Goal: Information Seeking & Learning: Learn about a topic

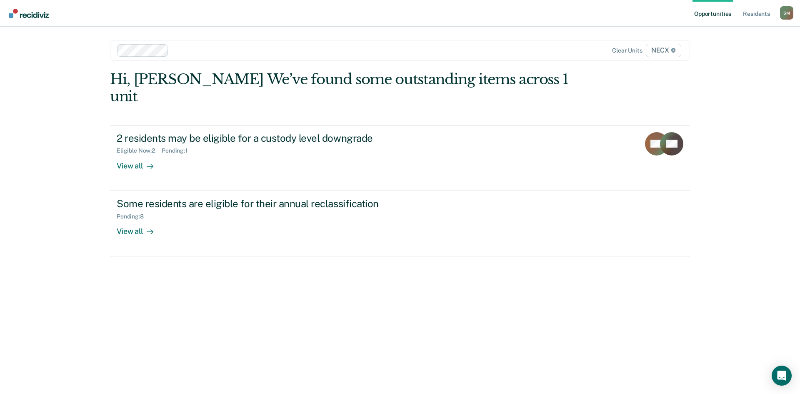
click at [181, 52] on div at bounding box center [342, 50] width 340 height 10
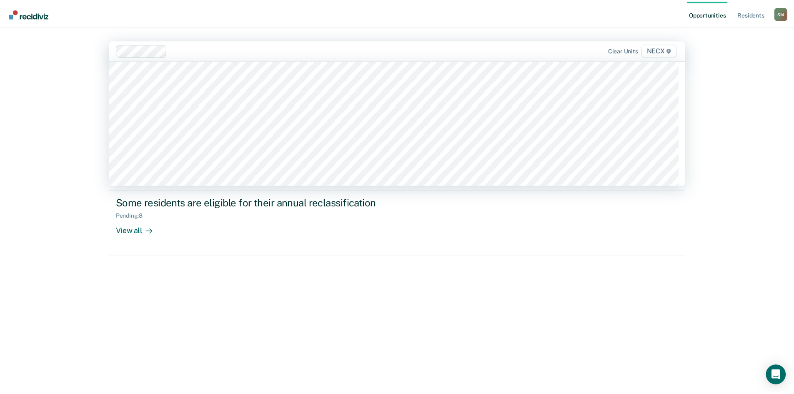
scroll to position [2834, 0]
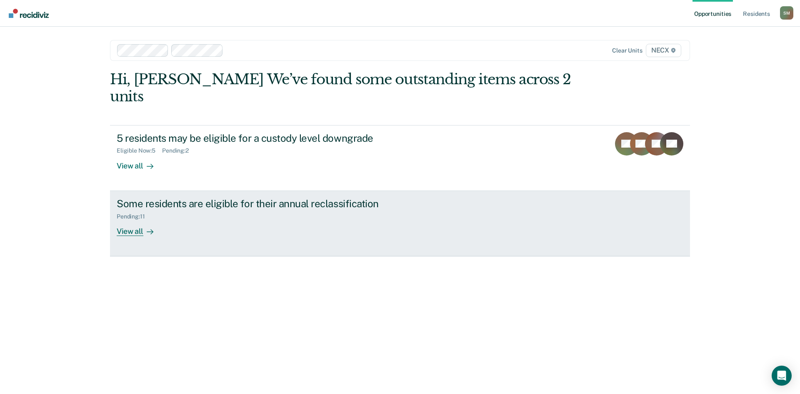
click at [202, 198] on div "Some residents are eligible for their annual reclassification" at bounding box center [263, 204] width 293 height 12
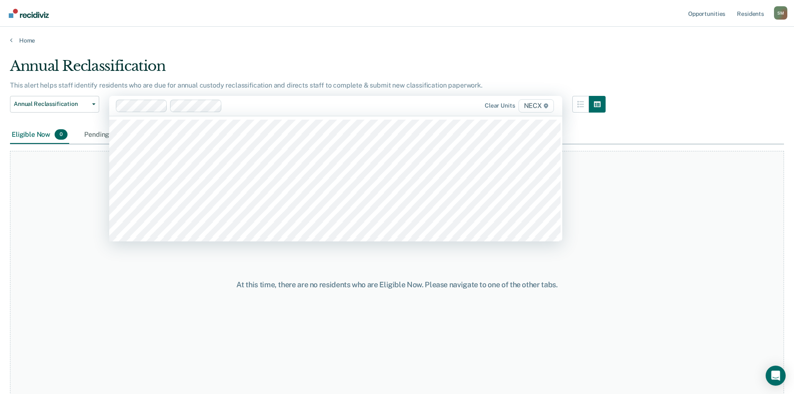
click at [240, 105] on div at bounding box center [323, 106] width 197 height 10
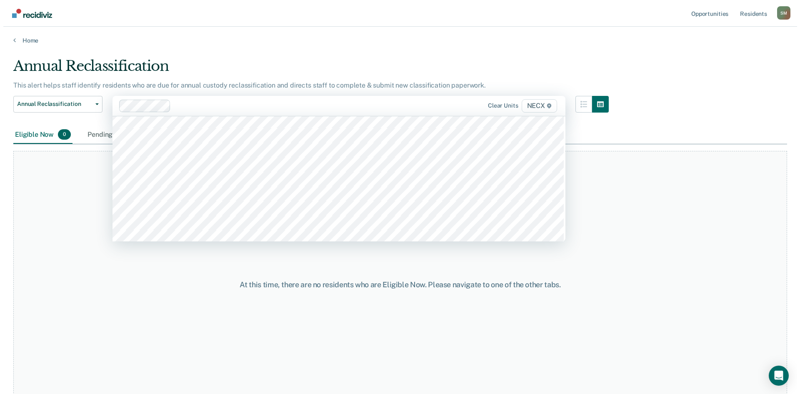
scroll to position [2917, 0]
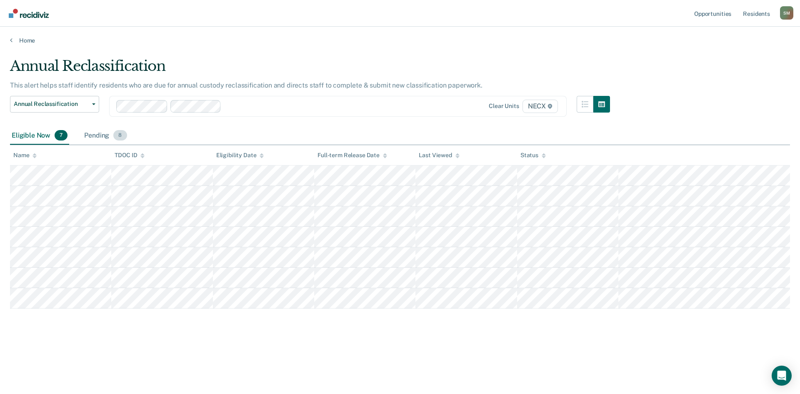
click at [88, 136] on div "Pending 8" at bounding box center [106, 136] width 46 height 18
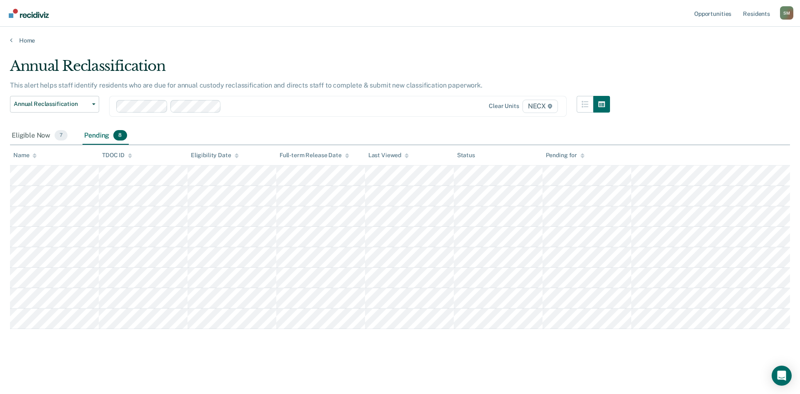
click at [229, 68] on div "Annual Reclassification" at bounding box center [310, 70] width 600 height 24
click at [65, 105] on span "Annual Reclassification" at bounding box center [51, 103] width 75 height 7
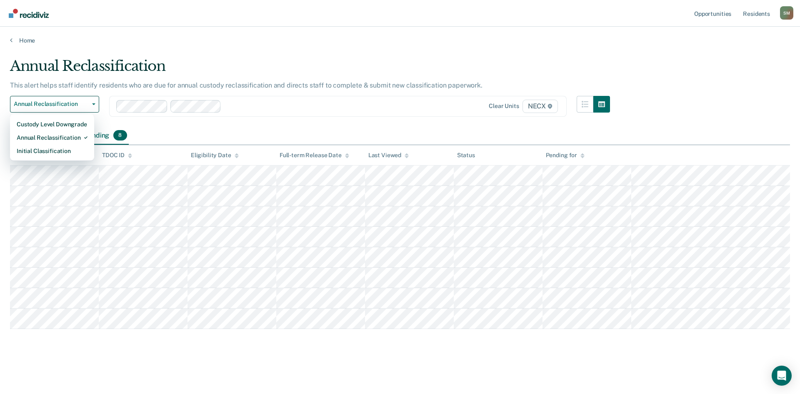
click at [150, 125] on div "Annual Reclassification Custody Level Downgrade Annual Reclassification Initial…" at bounding box center [310, 111] width 600 height 31
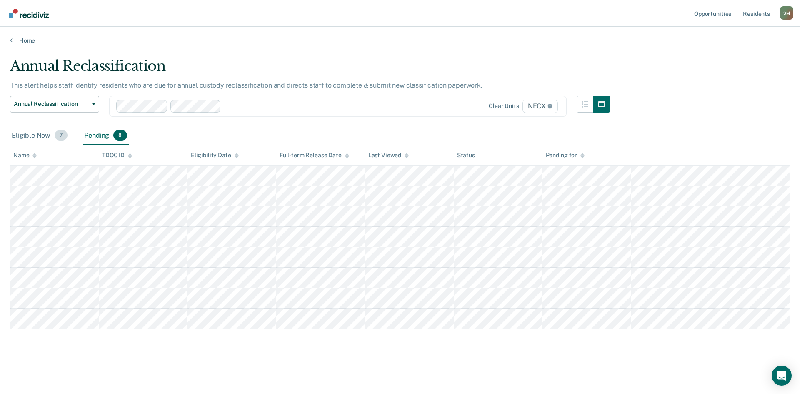
click at [38, 135] on div "Eligible Now 7" at bounding box center [39, 136] width 59 height 18
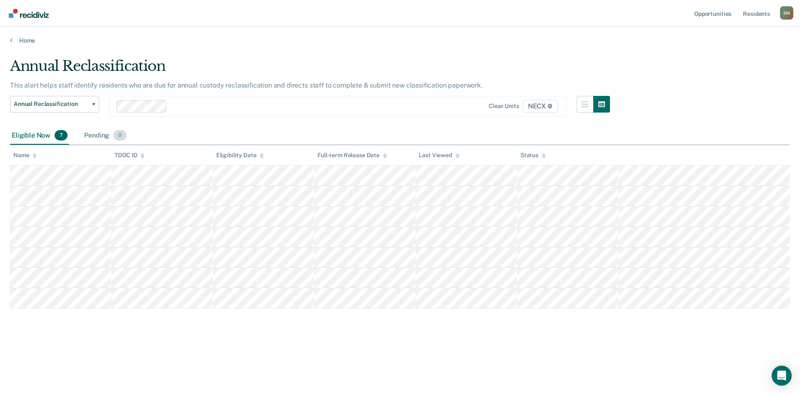
click at [97, 134] on div "Pending 0" at bounding box center [105, 136] width 45 height 18
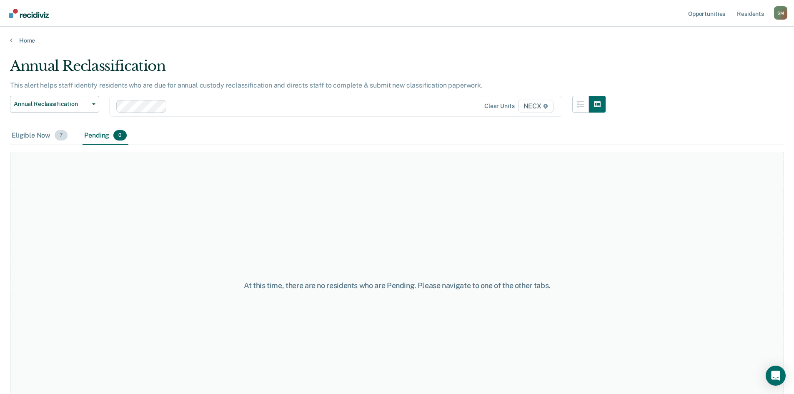
click at [46, 137] on div "Eligible Now 7" at bounding box center [39, 136] width 59 height 18
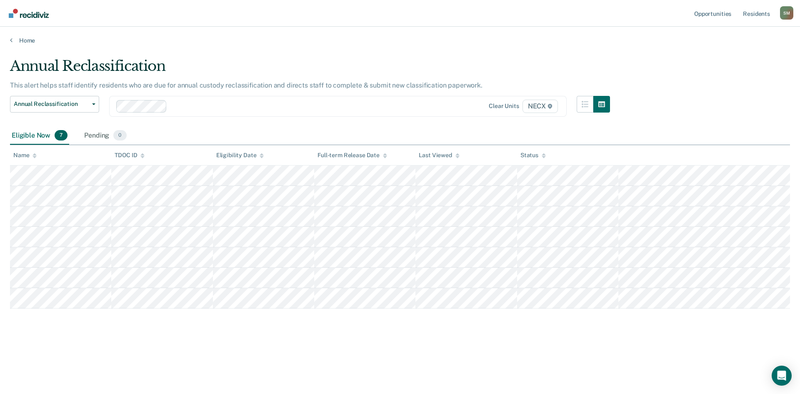
click at [178, 105] on div at bounding box center [297, 106] width 255 height 10
click at [98, 134] on div "Pending 0" at bounding box center [105, 136] width 45 height 18
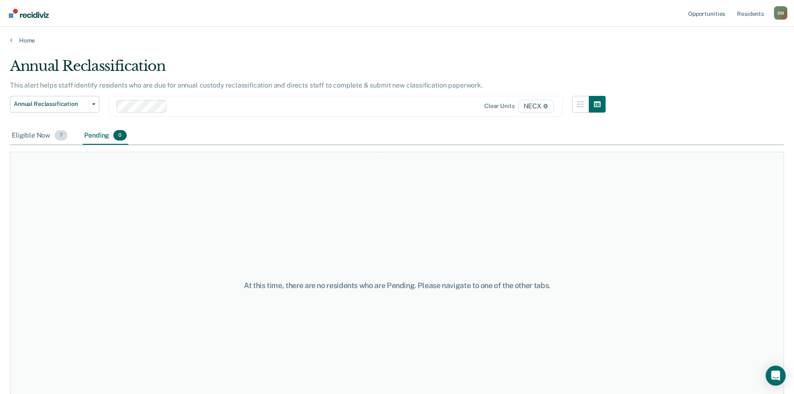
click at [23, 135] on div "Eligible Now 7" at bounding box center [39, 136] width 59 height 18
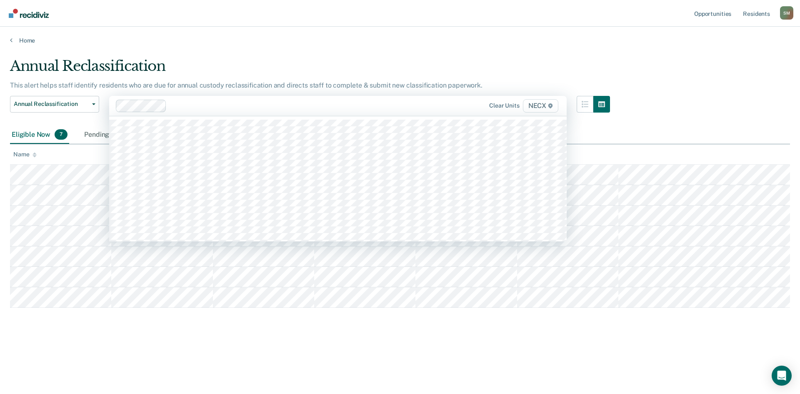
click at [173, 107] on div at bounding box center [298, 106] width 256 height 10
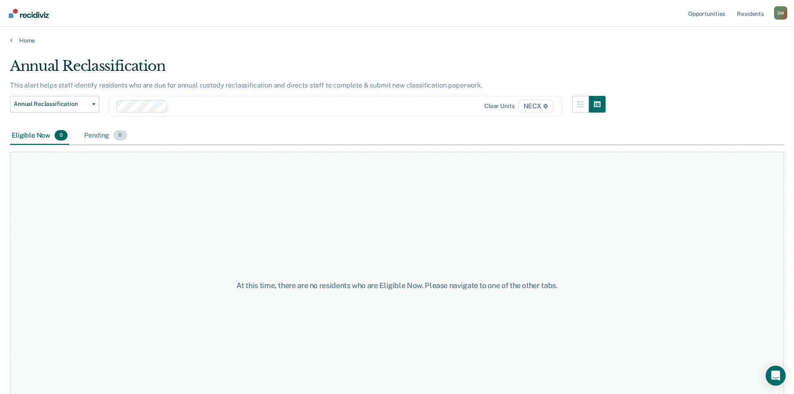
click at [101, 135] on div "Pending 8" at bounding box center [106, 136] width 46 height 18
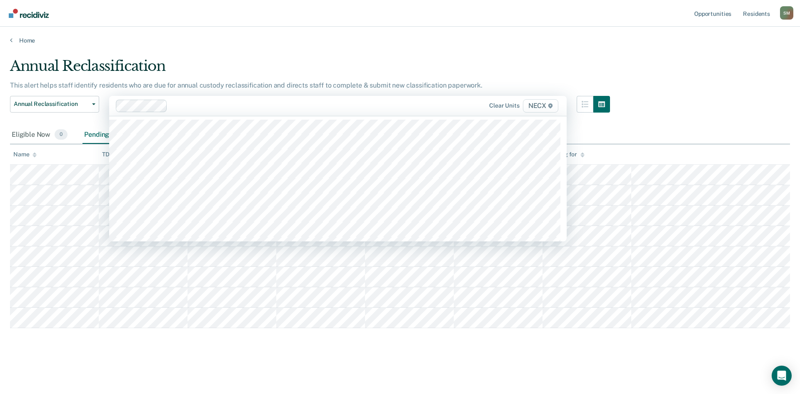
click at [191, 103] on div at bounding box center [271, 106] width 311 height 13
click at [188, 110] on div at bounding box center [298, 106] width 255 height 10
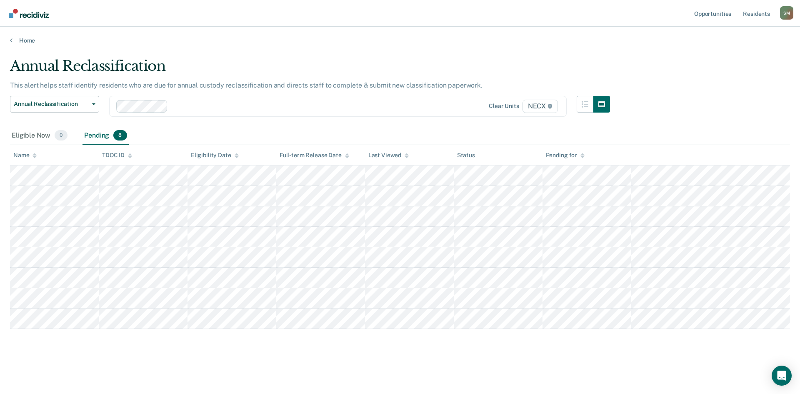
click at [183, 107] on div at bounding box center [298, 106] width 254 height 10
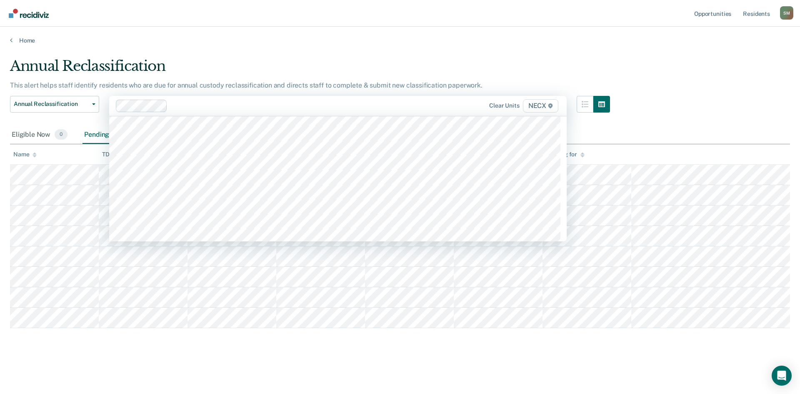
scroll to position [2876, 0]
click at [250, 108] on div at bounding box center [325, 106] width 202 height 10
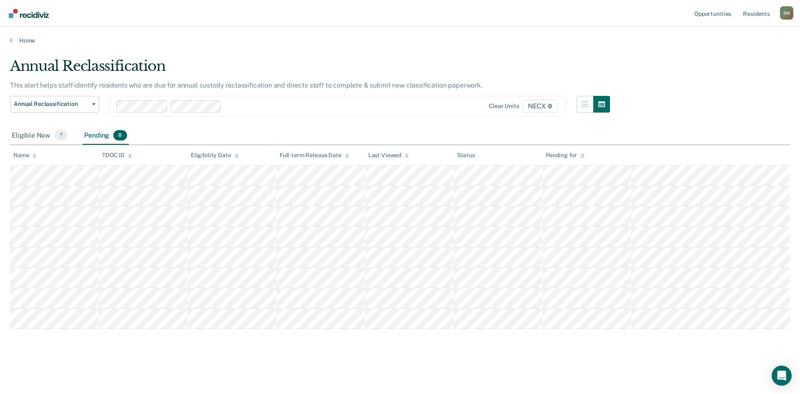
click at [250, 108] on div at bounding box center [325, 106] width 201 height 10
click at [43, 116] on div "Annual Reclassification Custody Level Downgrade Annual Reclassification Initial…" at bounding box center [54, 111] width 89 height 31
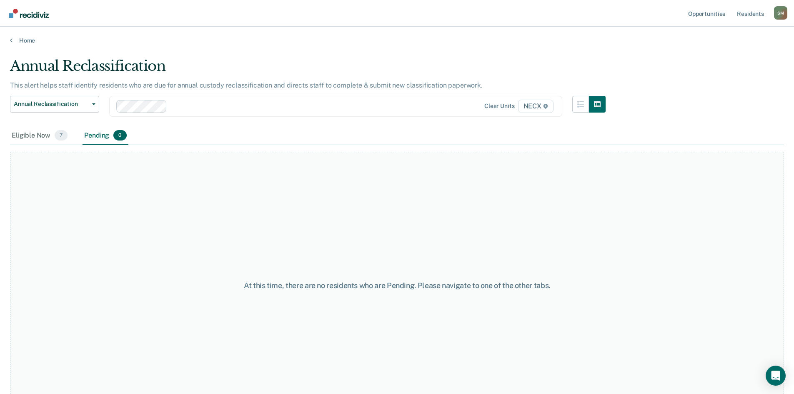
click at [188, 32] on div "Home" at bounding box center [397, 36] width 794 height 18
click at [188, 44] on main "Annual Reclassification This alert helps staff identify residents who are due f…" at bounding box center [397, 217] width 794 height 347
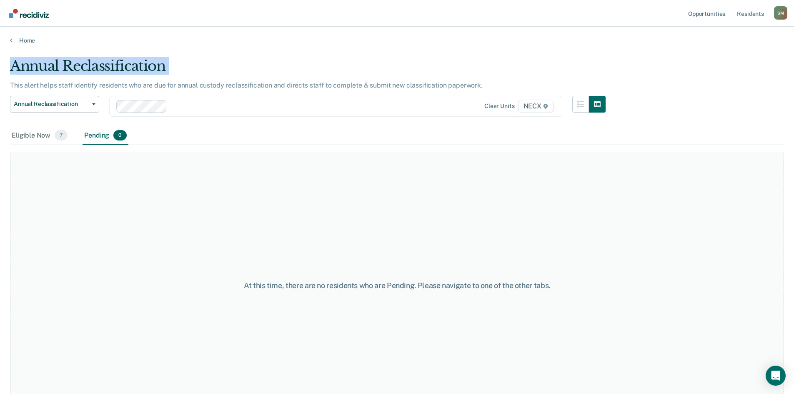
click at [188, 44] on main "Annual Reclassification This alert helps staff identify residents who are due f…" at bounding box center [397, 217] width 794 height 347
click at [204, 39] on link "Home" at bounding box center [397, 41] width 774 height 8
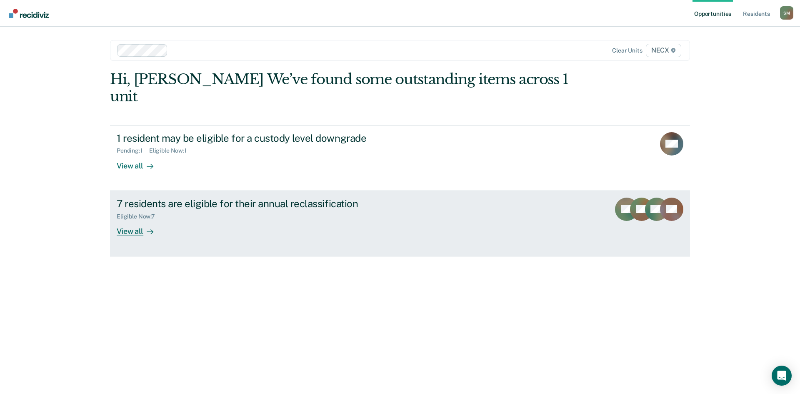
click at [194, 198] on div "7 residents are eligible for their annual reclassification" at bounding box center [263, 204] width 293 height 12
